Goal: Check status: Check status

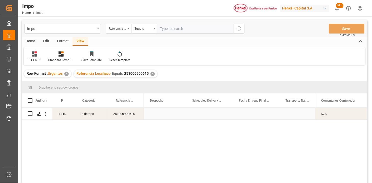
scroll to position [0, 826]
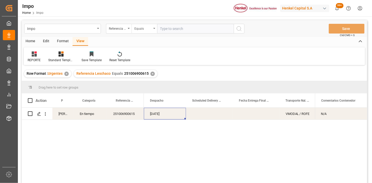
click at [150, 31] on div "Equals" at bounding box center [142, 28] width 17 height 6
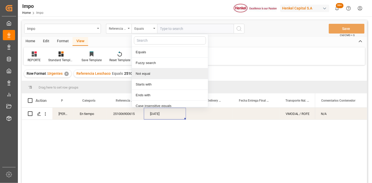
click at [154, 69] on div "Not equal" at bounding box center [170, 73] width 76 height 11
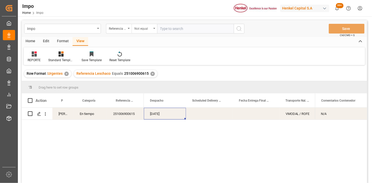
click at [150, 28] on div "Not equal" at bounding box center [142, 28] width 17 height 6
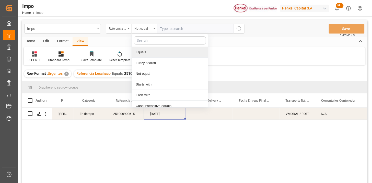
click at [150, 32] on div "Not equal" at bounding box center [145, 29] width 26 height 10
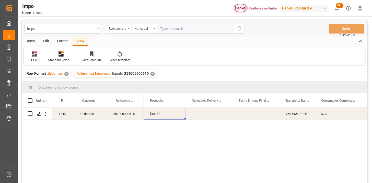
click at [177, 29] on input "text" at bounding box center [195, 29] width 77 height 10
paste input "251006900423"
type input "251006900423"
click at [144, 31] on div "Not equal" at bounding box center [145, 29] width 26 height 10
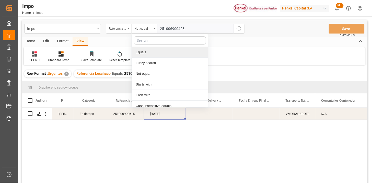
click at [147, 50] on div "Equals" at bounding box center [170, 52] width 76 height 11
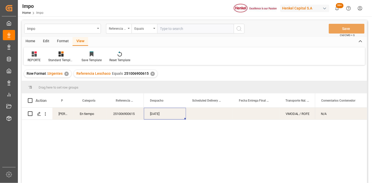
click at [165, 31] on input "text" at bounding box center [195, 29] width 77 height 10
paste input "251006900423"
type input "251006900423"
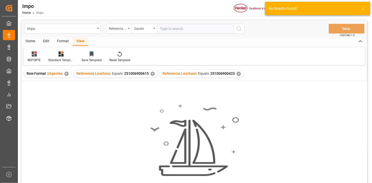
click at [152, 75] on div "✕" at bounding box center [152, 74] width 4 height 4
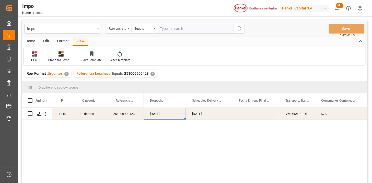
click at [202, 114] on div "[DATE]" at bounding box center [209, 114] width 47 height 12
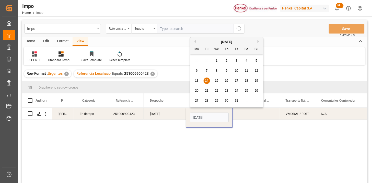
click at [202, 114] on input "[DATE]" at bounding box center [209, 117] width 39 height 10
type input "[DATE]"
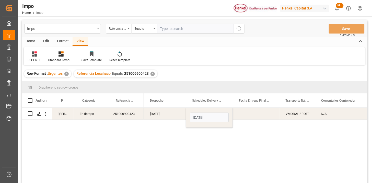
click at [173, 109] on div "[DATE]" at bounding box center [165, 114] width 42 height 12
